Goal: Transaction & Acquisition: Purchase product/service

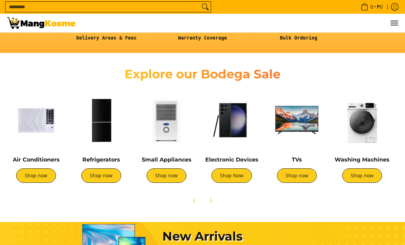
scroll to position [203, 0]
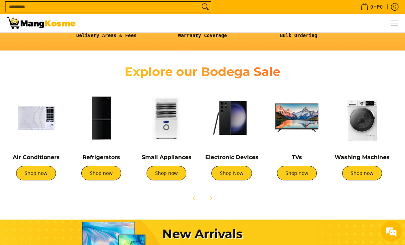
click at [35, 169] on link "Shop now" at bounding box center [36, 173] width 40 height 14
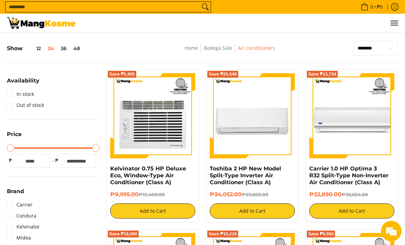
scroll to position [86, 0]
click at [11, 93] on link "In stock" at bounding box center [20, 94] width 27 height 11
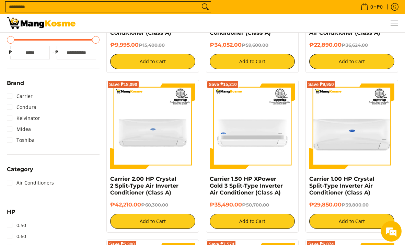
click at [13, 124] on link "Kelvinator" at bounding box center [23, 118] width 33 height 11
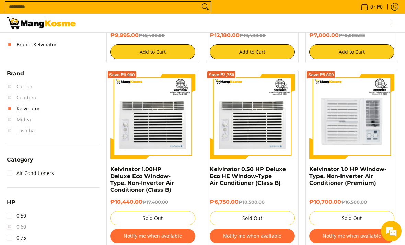
scroll to position [245, 0]
click at [10, 109] on link "Kelvinator" at bounding box center [23, 108] width 33 height 11
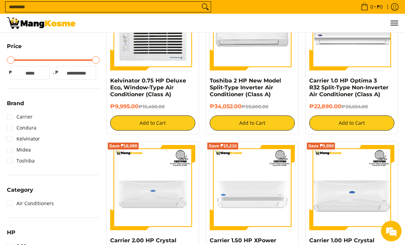
scroll to position [173, 0]
click at [13, 150] on link "Midea" at bounding box center [19, 149] width 24 height 11
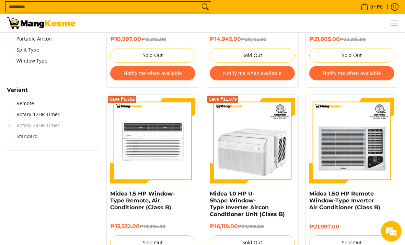
scroll to position [572, 0]
